Goal: Check status: Check status

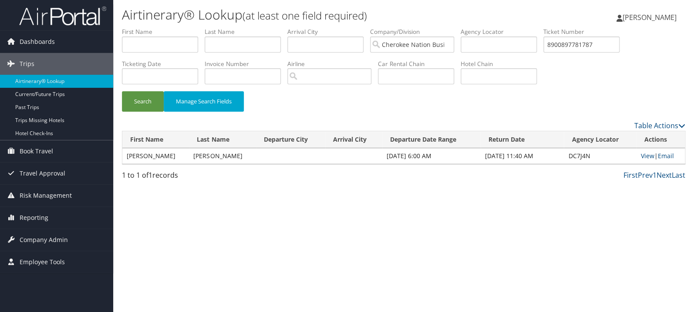
click at [227, 47] on input "text" at bounding box center [243, 45] width 76 height 16
type input "[PERSON_NAME]"
click at [122, 91] on button "Search" at bounding box center [143, 101] width 42 height 20
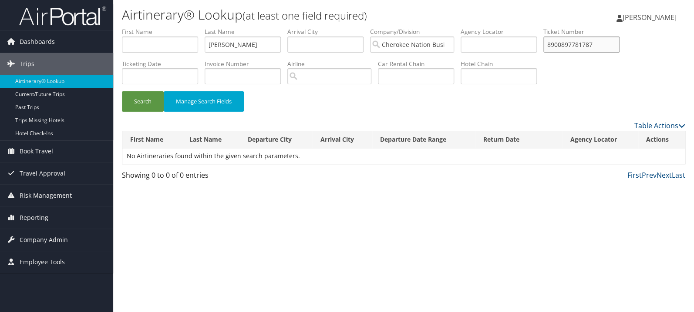
click at [581, 45] on input "8900897781787" at bounding box center [581, 45] width 76 height 16
click at [122, 91] on button "Search" at bounding box center [143, 101] width 42 height 20
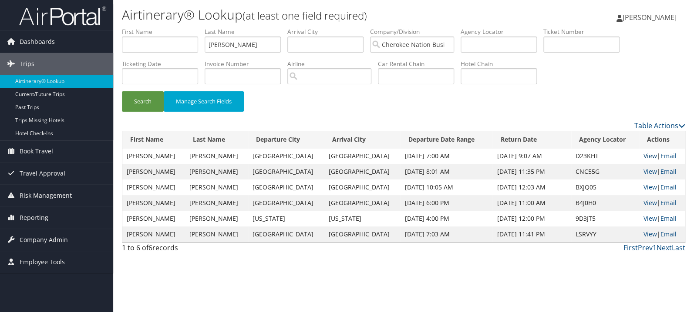
click at [643, 154] on link "View" at bounding box center [649, 156] width 13 height 8
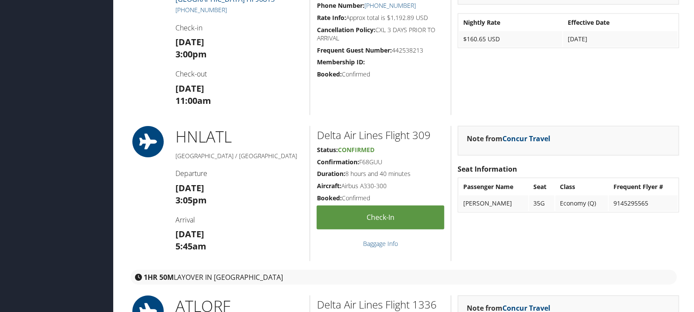
scroll to position [784, 0]
